Goal: Use online tool/utility: Use online tool/utility

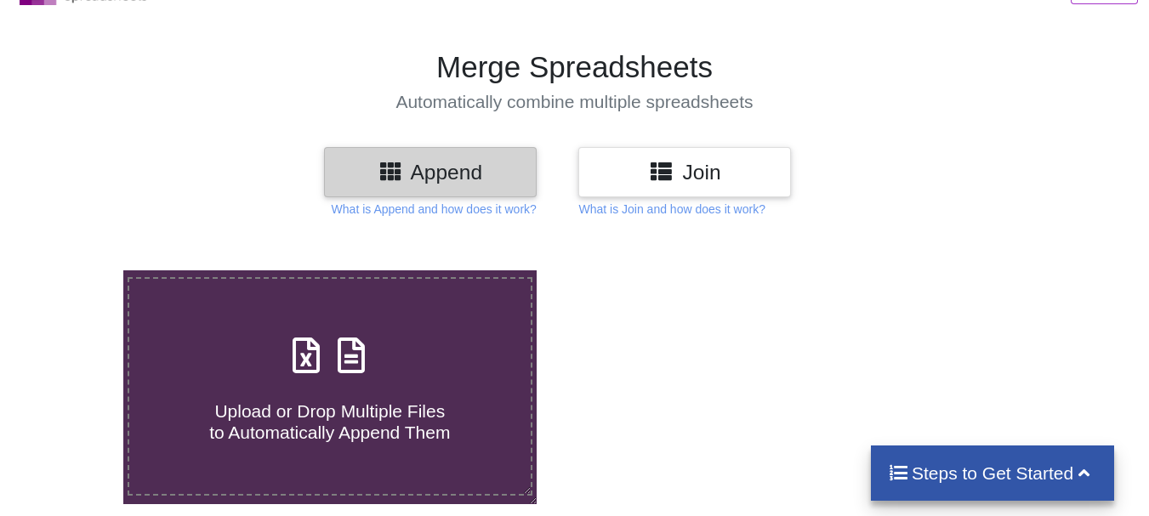
scroll to position [170, 0]
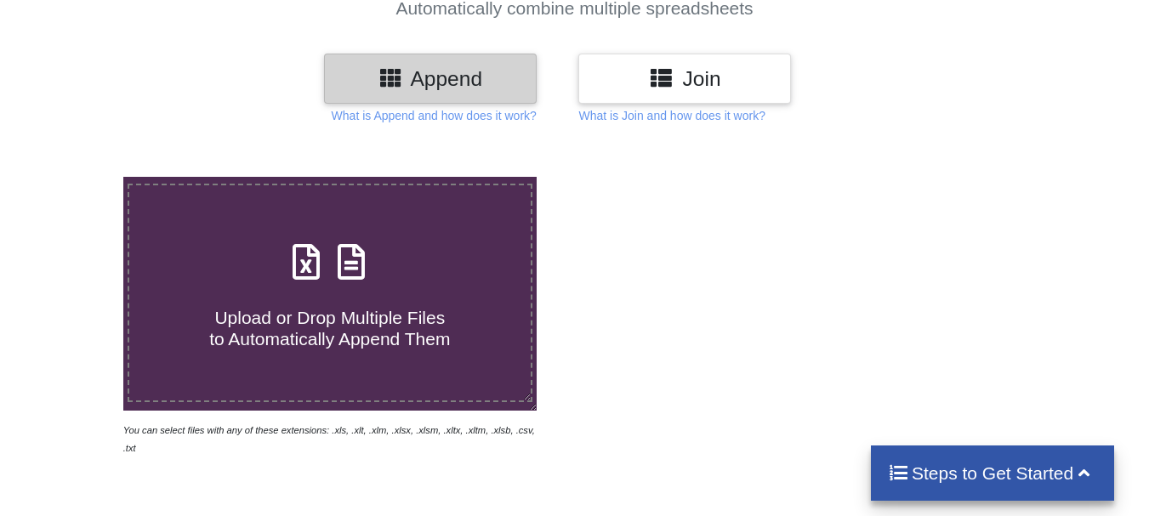
click at [395, 265] on div "Upload or Drop Multiple Files to Automatically Append Them" at bounding box center [329, 293] width 401 height 115
click at [77, 177] on input "Upload or Drop Multiple Files to Automatically Append Them" at bounding box center [77, 177] width 0 height 0
type input "C:\fakepath\Pending_with_Payer_01_09_2025.csv"
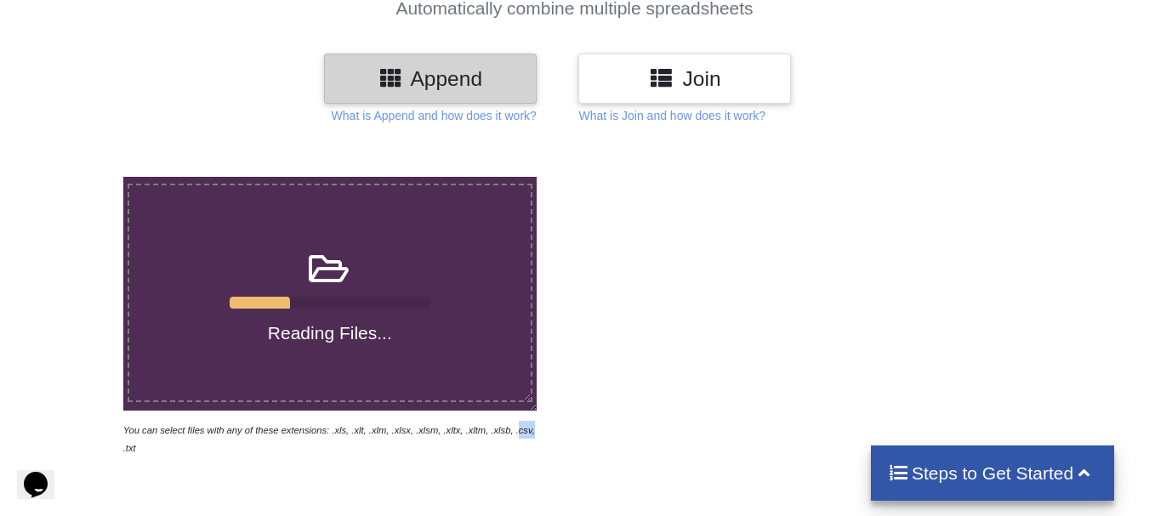
drag, startPoint x: 495, startPoint y: 436, endPoint x: 509, endPoint y: 437, distance: 14.5
click at [509, 437] on icon "You can select files with any of these extensions: .xls, .xlt, .xlm, .xlsx, .xl…" at bounding box center [329, 439] width 412 height 28
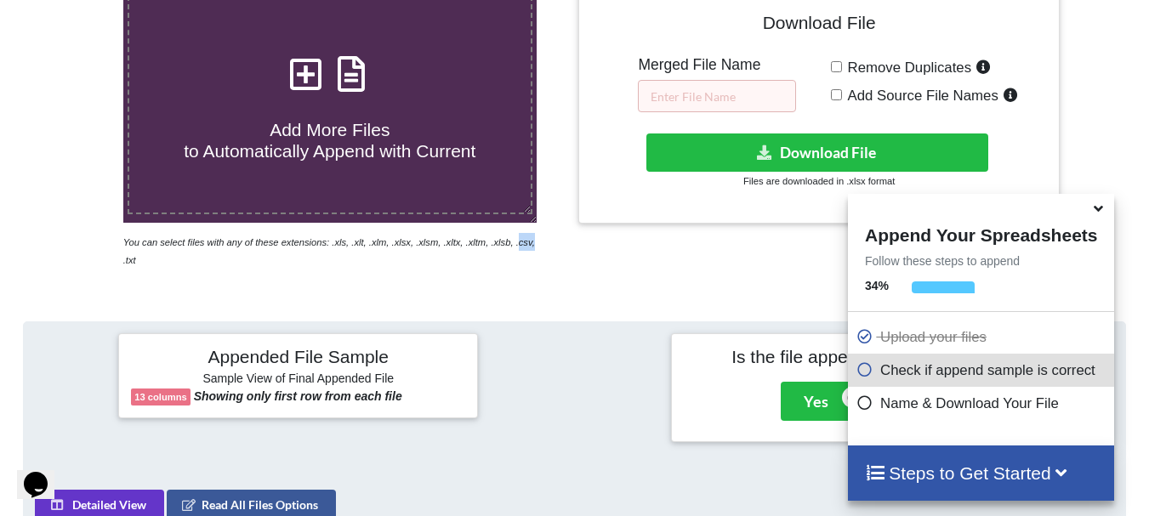
scroll to position [321, 0]
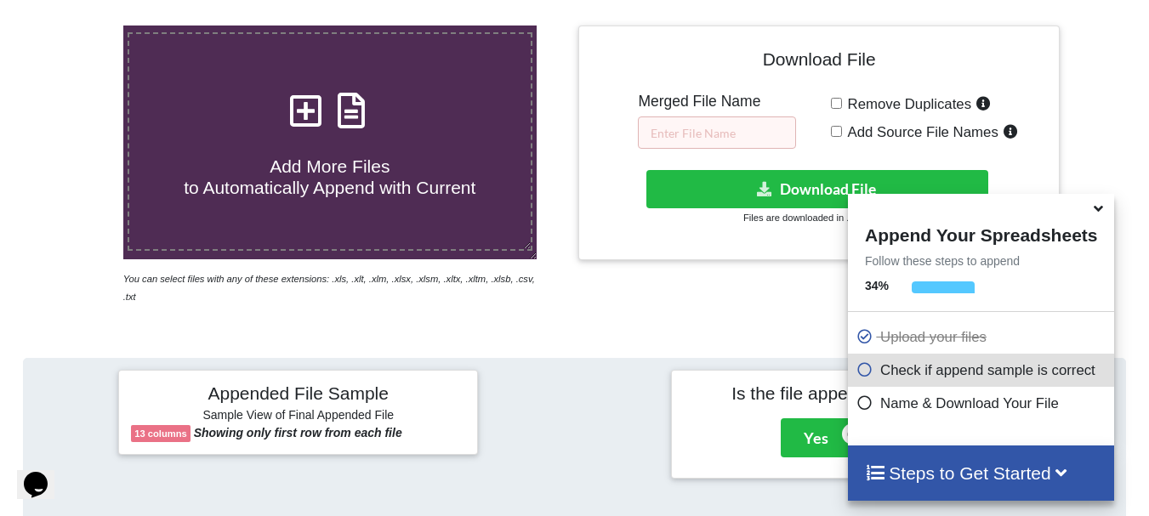
click at [833, 111] on div "Remove Duplicates Add Source File Names" at bounding box center [939, 121] width 216 height 56
click at [838, 104] on input "Remove Duplicates" at bounding box center [836, 103] width 11 height 11
checkbox input "true"
click at [723, 127] on input "text" at bounding box center [717, 133] width 158 height 32
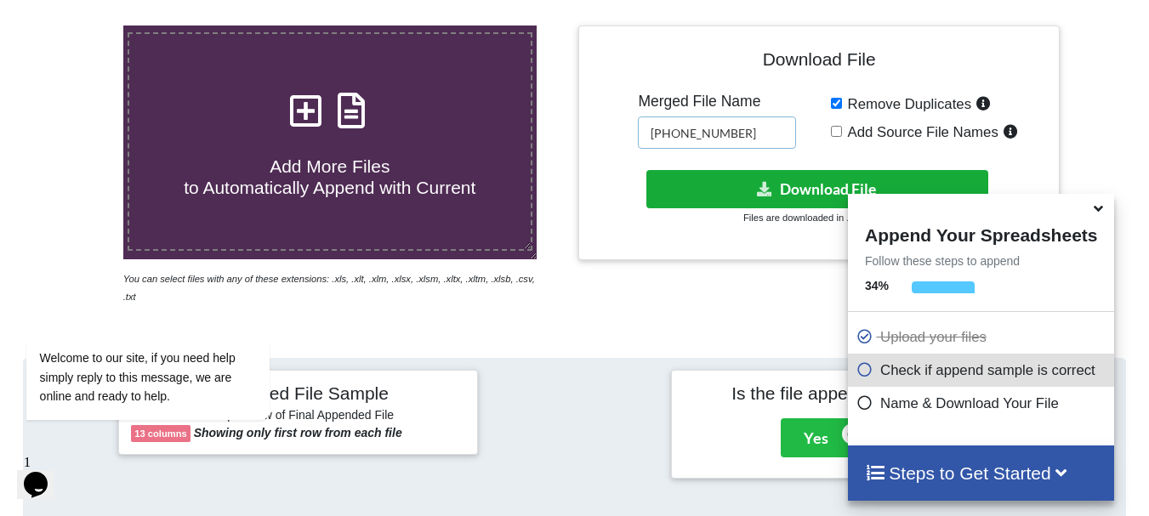
type input "[PHONE_NUMBER]"
click at [780, 186] on button "Download File" at bounding box center [817, 189] width 342 height 38
